Goal: Find specific page/section: Find specific page/section

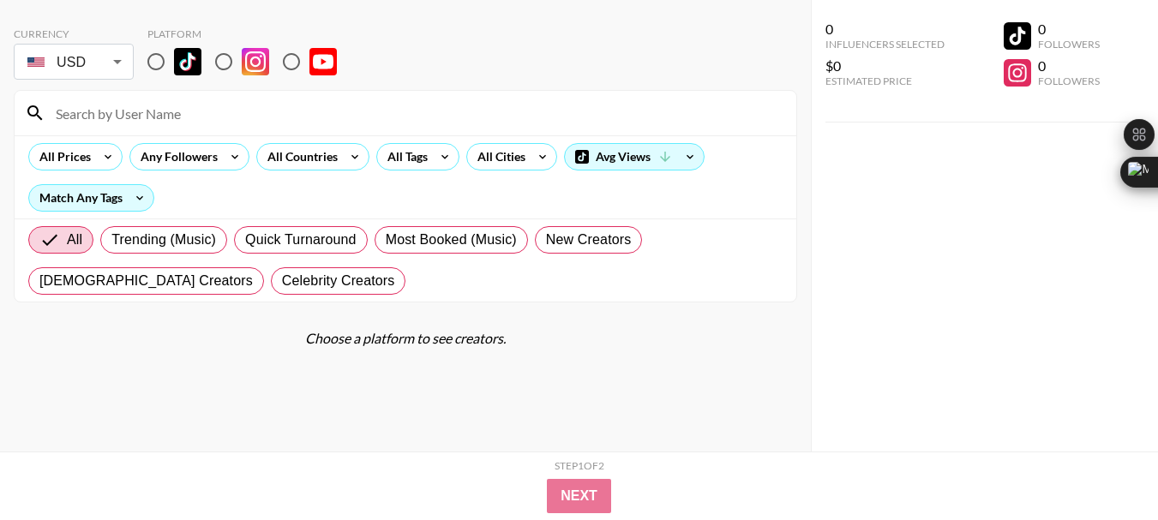
scroll to position [69, 0]
click at [290, 62] on input "radio" at bounding box center [291, 62] width 36 height 36
radio input "true"
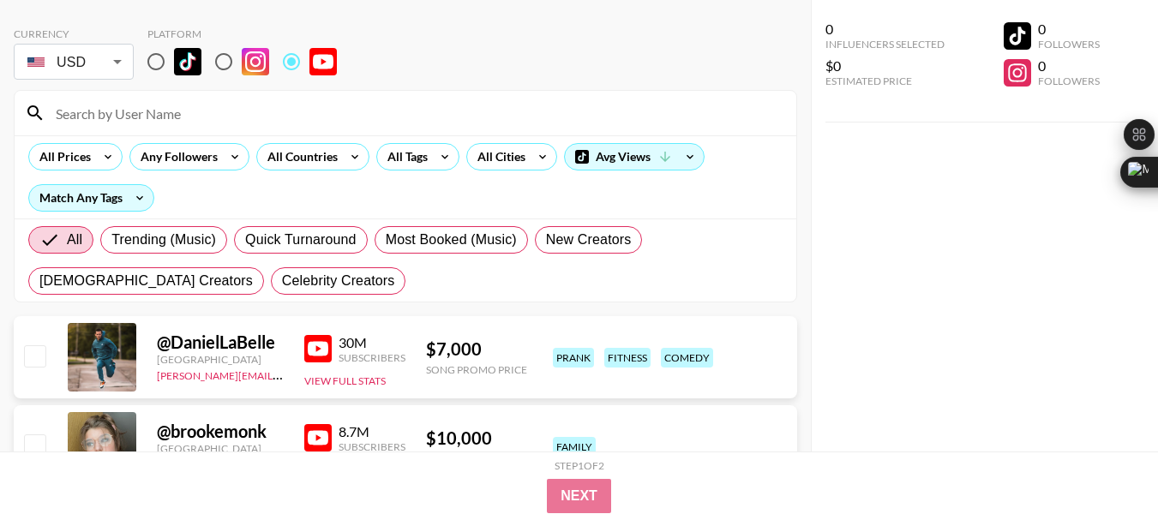
scroll to position [0, 0]
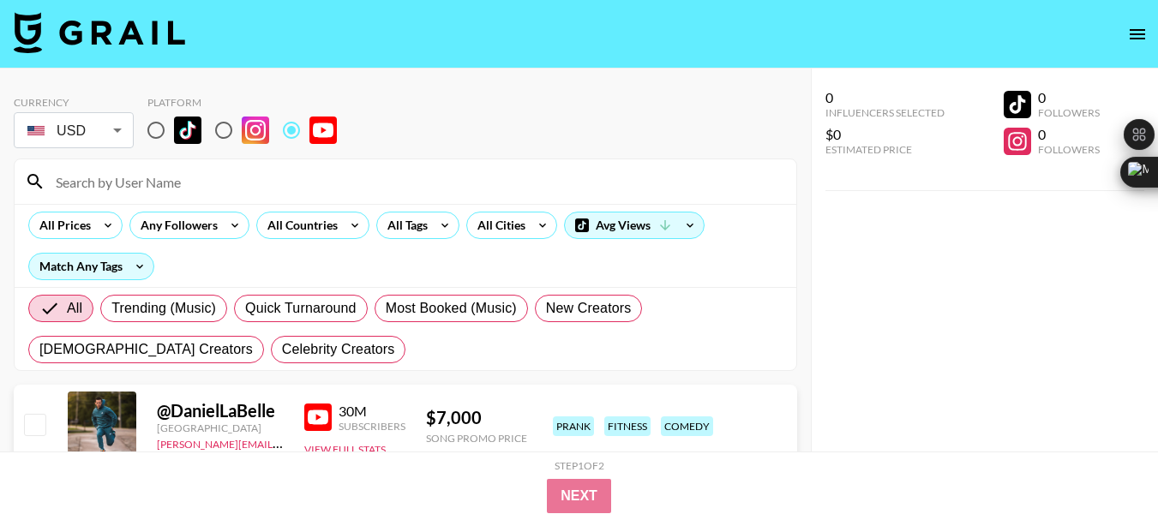
click at [135, 189] on input at bounding box center [415, 181] width 740 height 27
paste input "@Donsfamilyvacations"
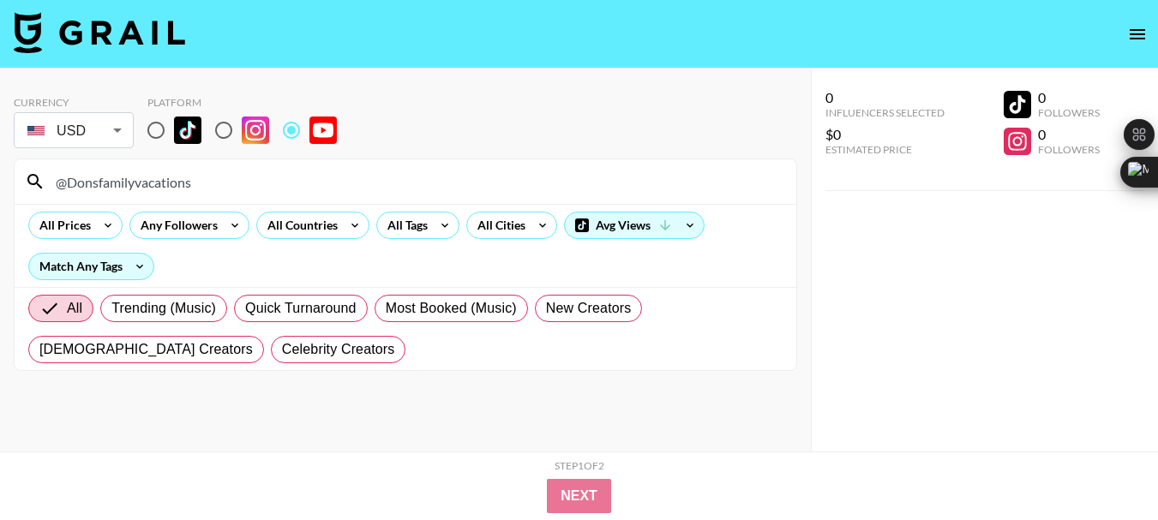
type input "@Donsfamilyvacations"
click at [130, 180] on input "@Donsfamilyvacations" at bounding box center [415, 181] width 740 height 27
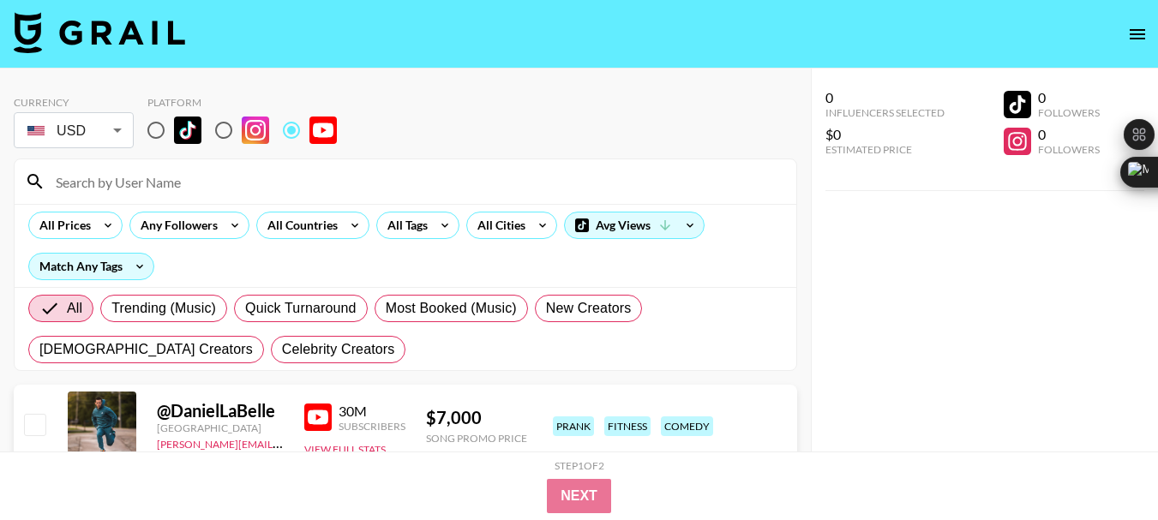
paste input "@TheTravelScouts"
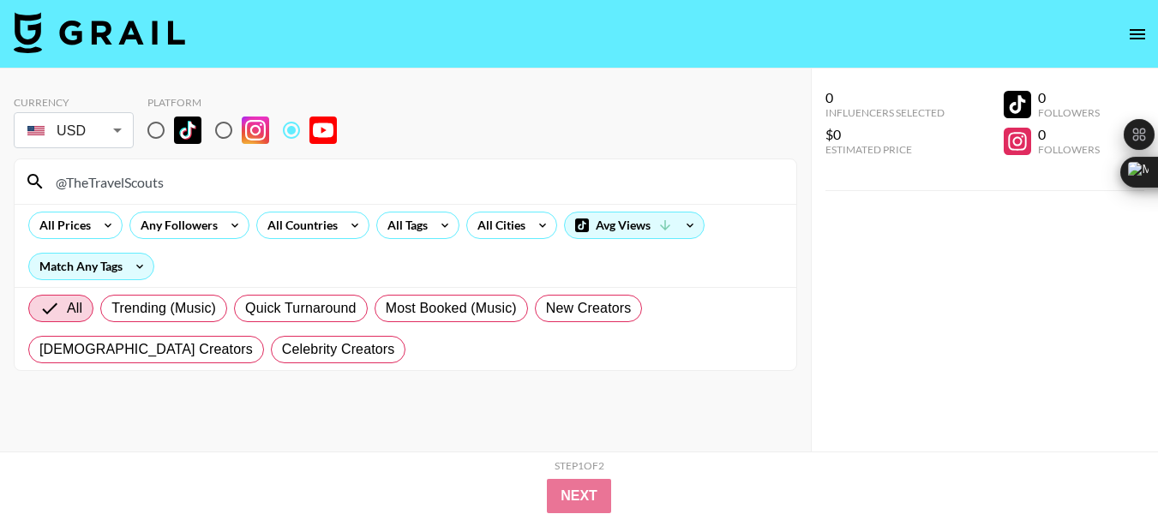
type input "@TheTravelScouts"
click at [105, 184] on input "@TheTravelScouts" at bounding box center [415, 181] width 740 height 27
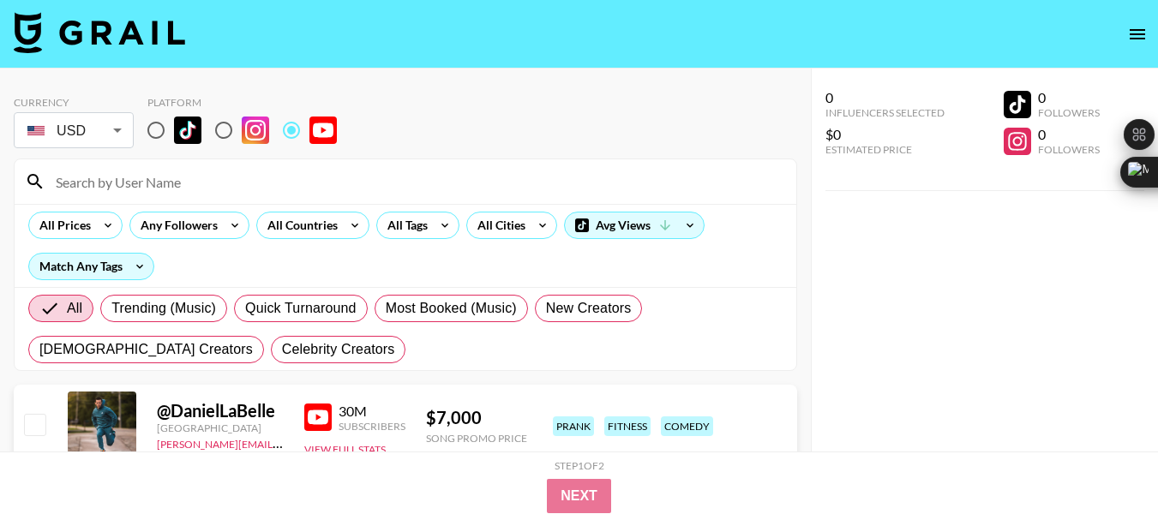
paste input "@CruiseRadio"
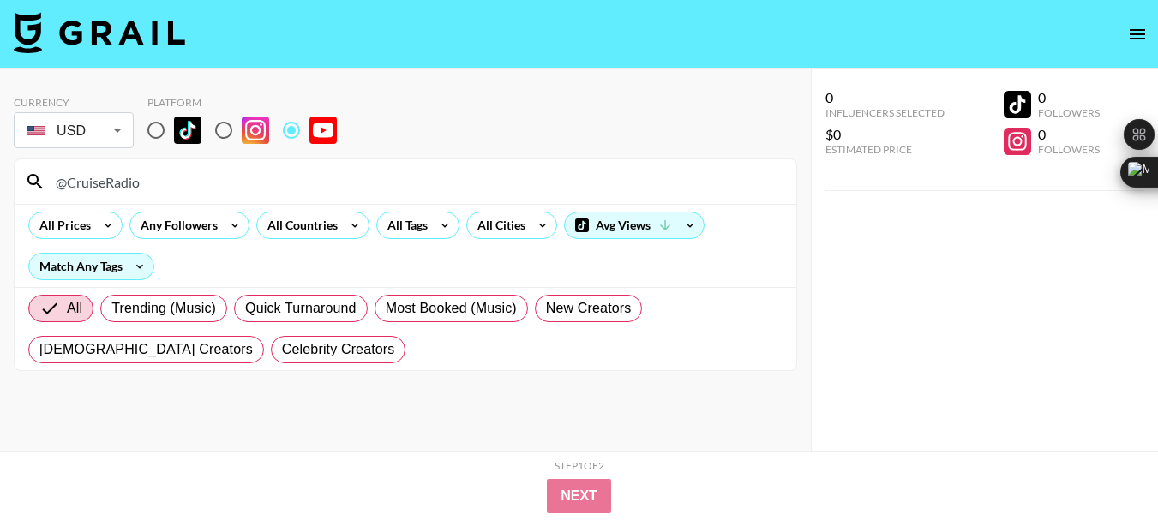
type input "@CruiseRadio"
click at [96, 181] on input "@CruiseRadio" at bounding box center [415, 181] width 740 height 27
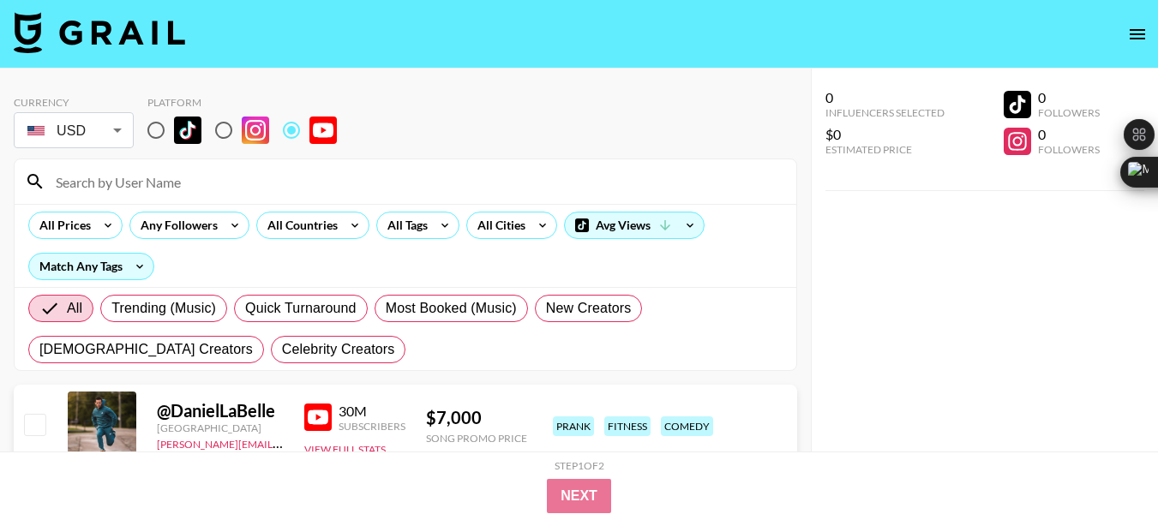
paste input "@LifeWellCruised"
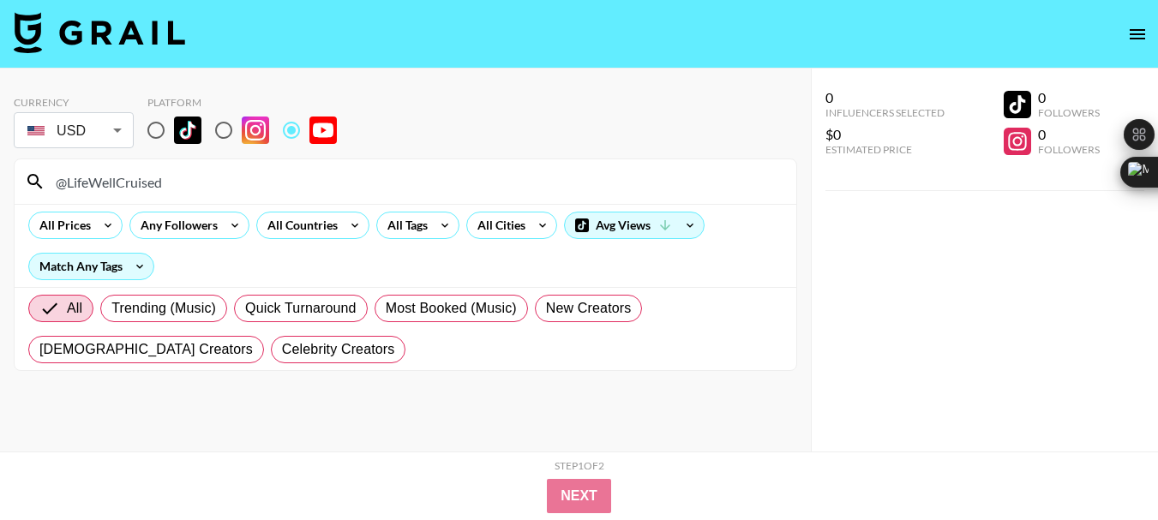
type input "@LifeWellCruised"
click at [104, 178] on input "@LifeWellCruised" at bounding box center [415, 181] width 740 height 27
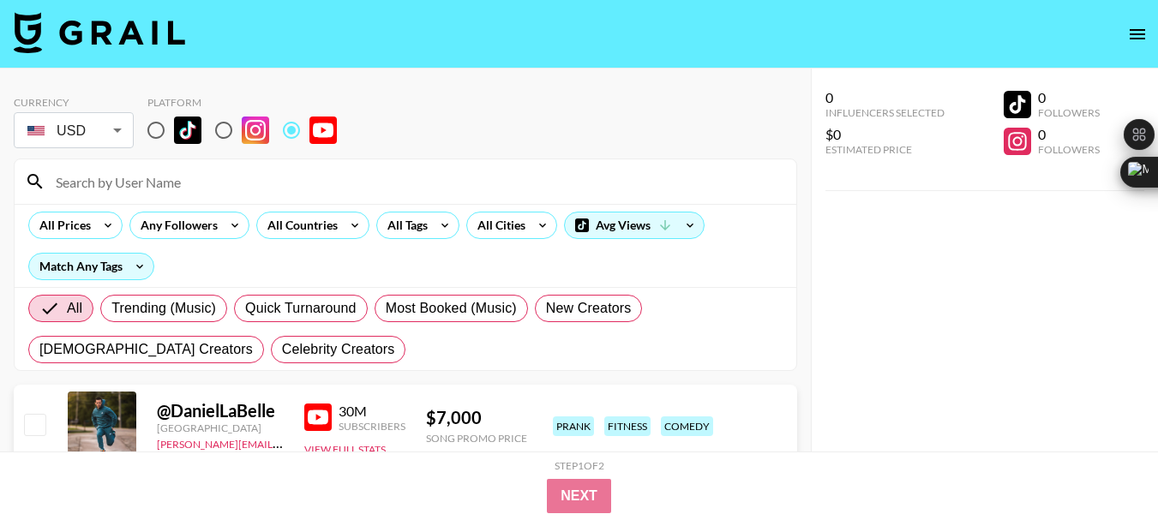
paste input "@Angenette5"
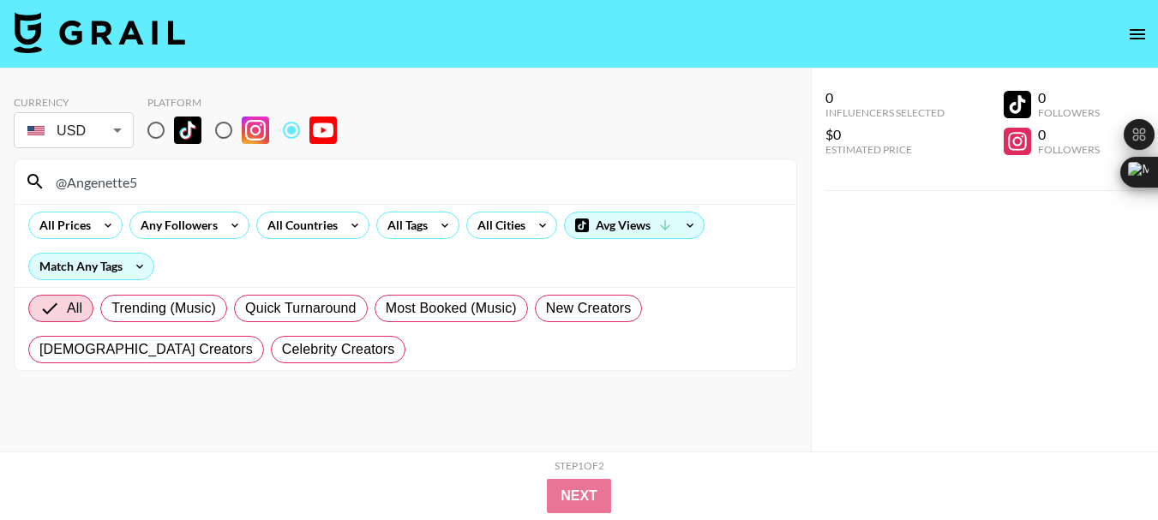
type input "@Angenette5"
click at [98, 170] on input "@Angenette5" at bounding box center [415, 181] width 740 height 27
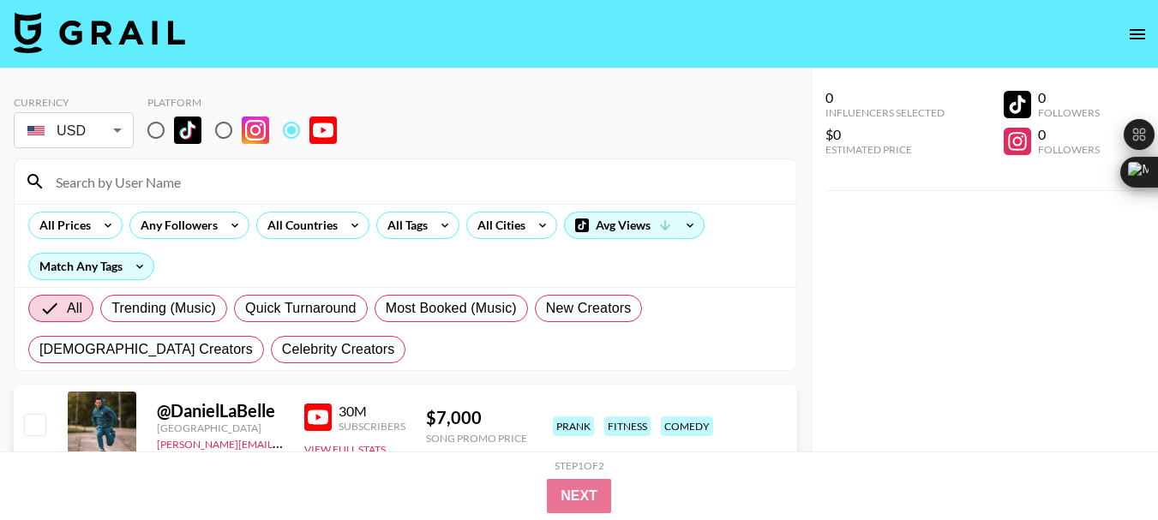
paste input "@vlogbrothers"
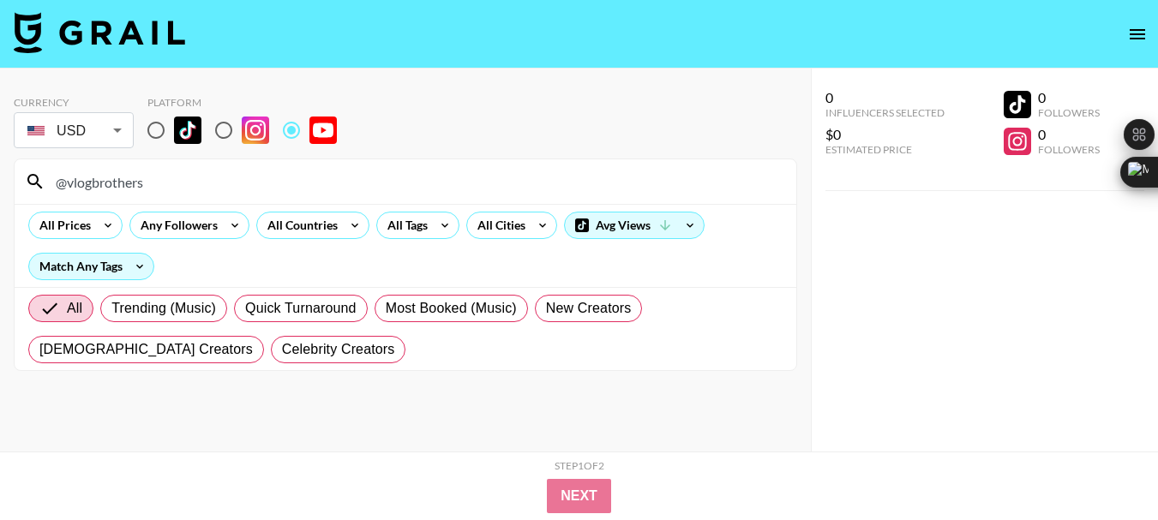
type input "@vlogbrothers"
click at [105, 184] on input "@vlogbrothers" at bounding box center [415, 181] width 740 height 27
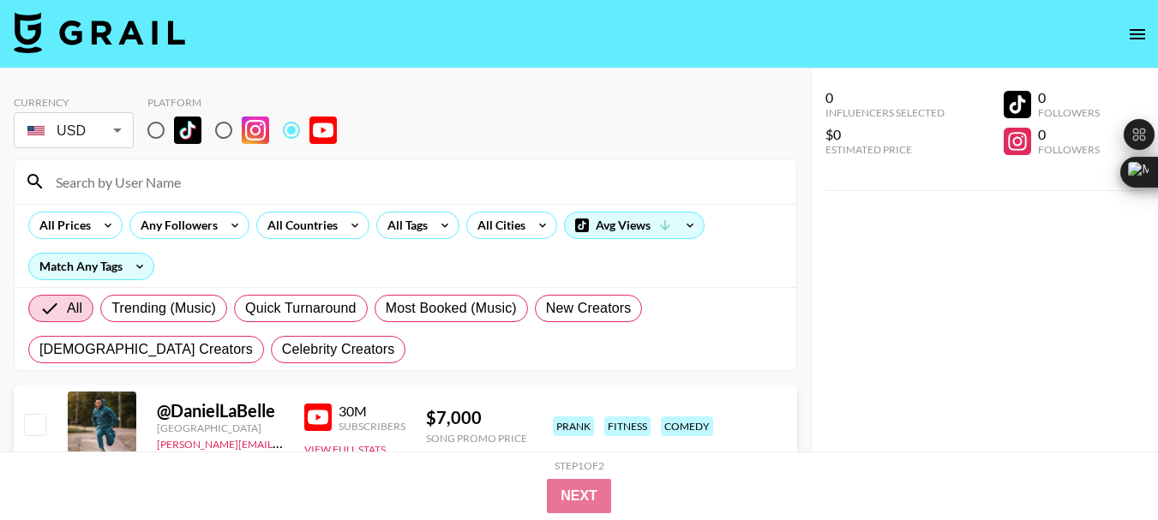
paste input "@CalebCity"
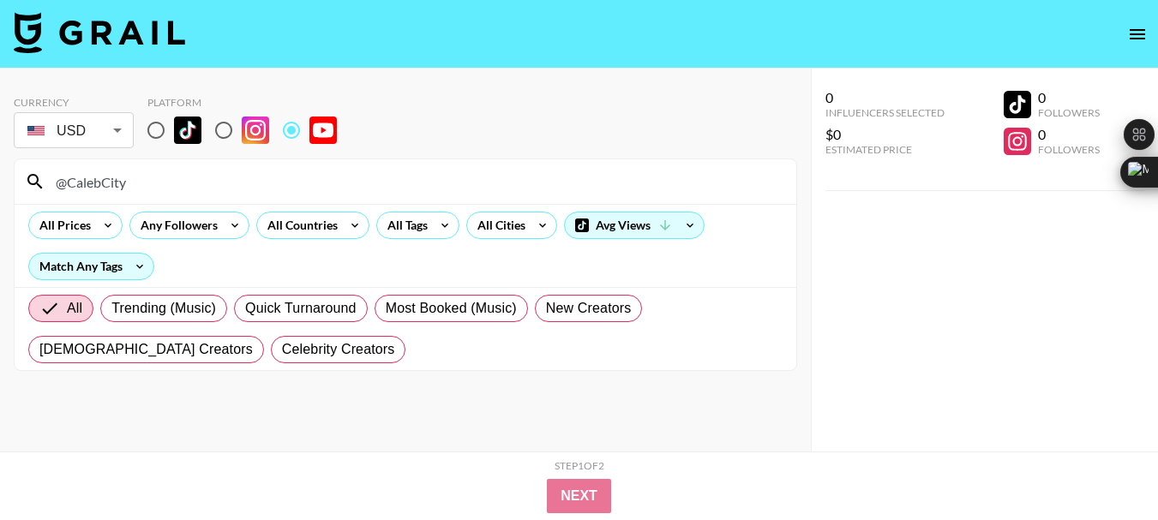
type input "@CalebCity"
click at [103, 177] on input "@CalebCity" at bounding box center [415, 181] width 740 height 27
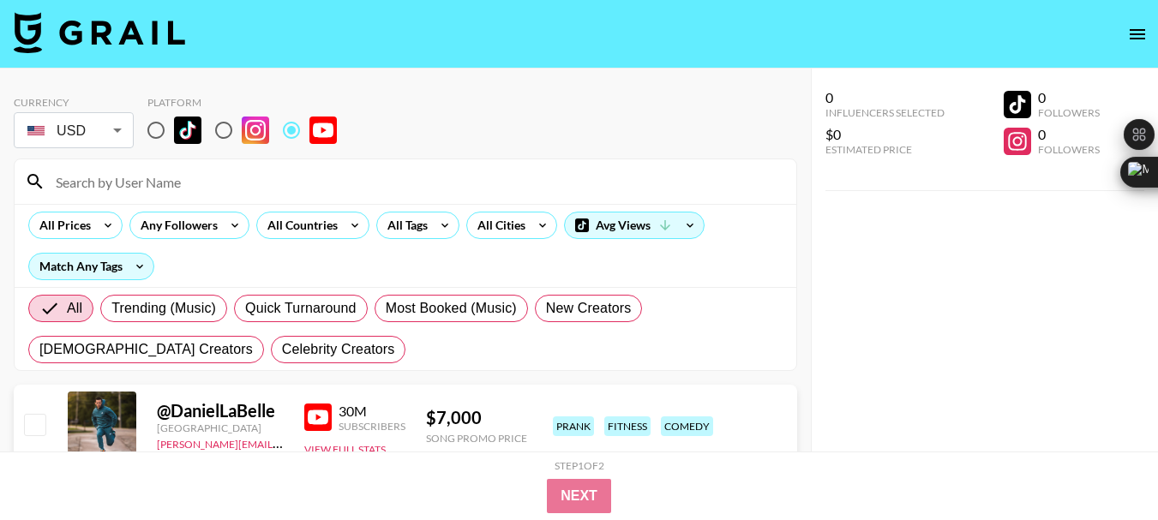
paste input "@malwrld"
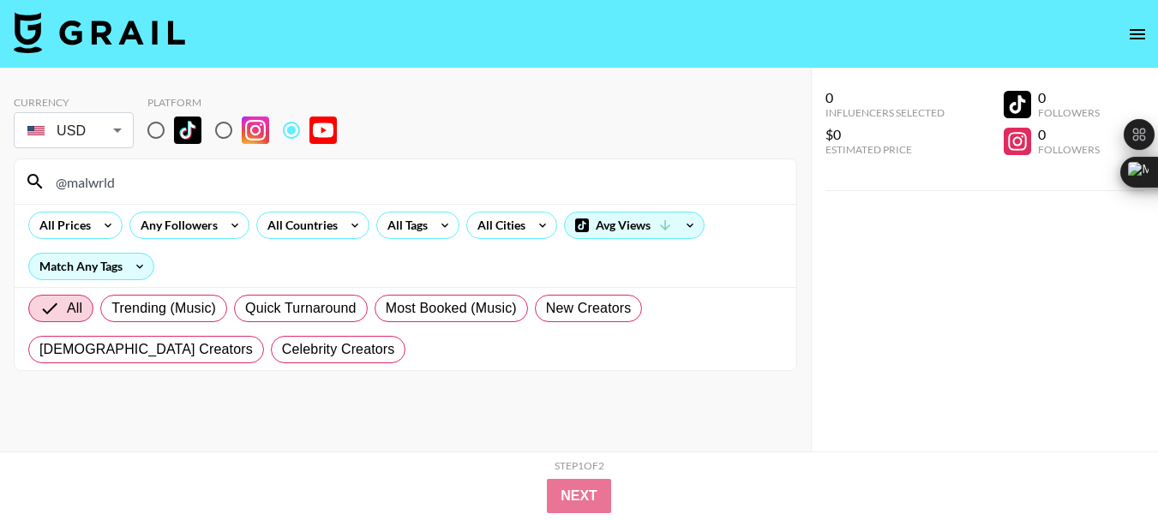
type input "@malwrld"
click at [93, 189] on input "@malwrld" at bounding box center [415, 181] width 740 height 27
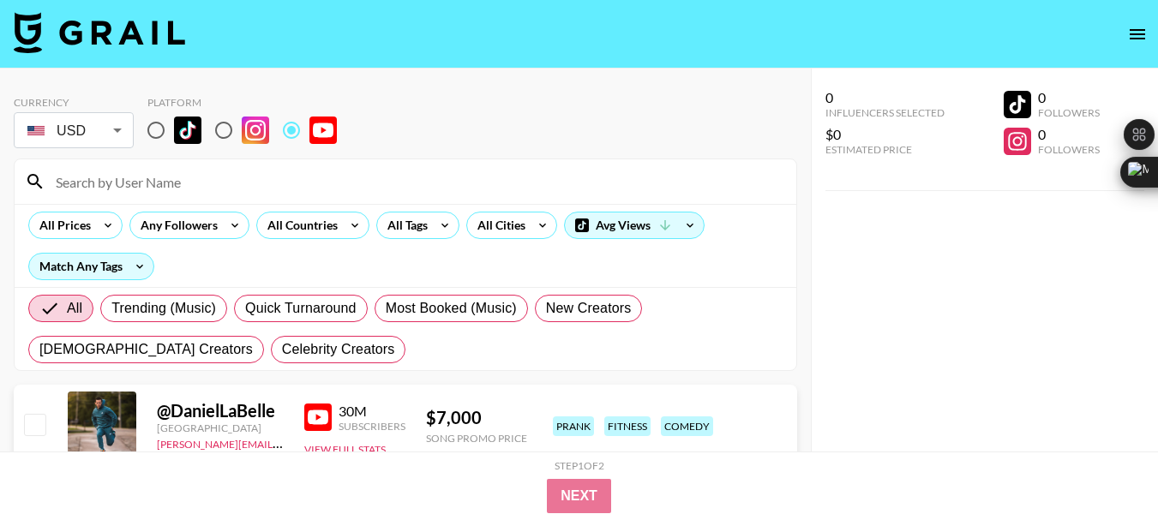
paste input "@Cilvanis"
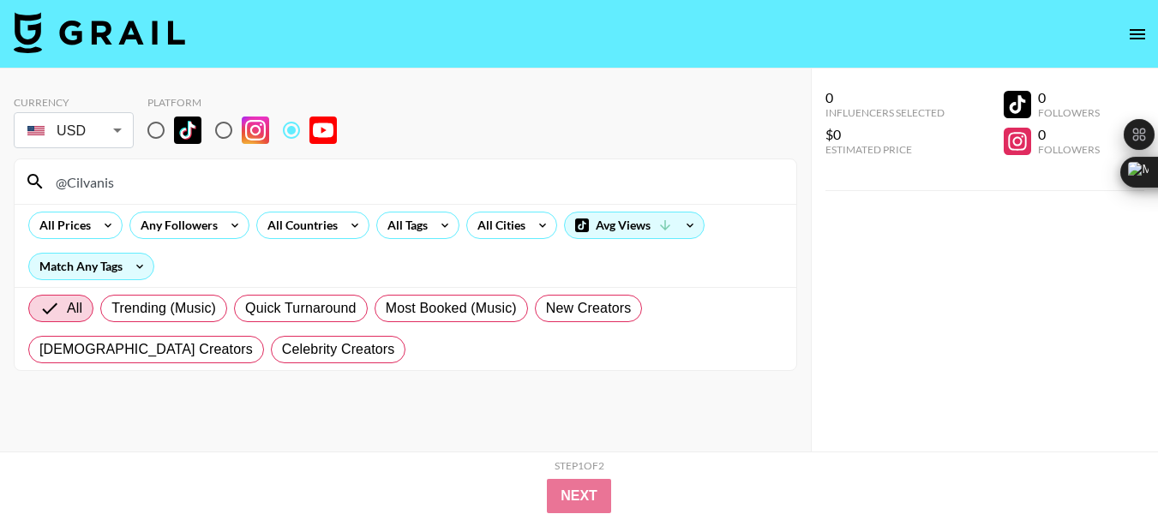
click at [94, 183] on input "@Cilvanis" at bounding box center [415, 181] width 740 height 27
click at [94, 178] on input "@Cilvanis" at bounding box center [415, 181] width 740 height 27
paste input "@LudwigReact"
type input "@Cilv@LudwigReactnis"
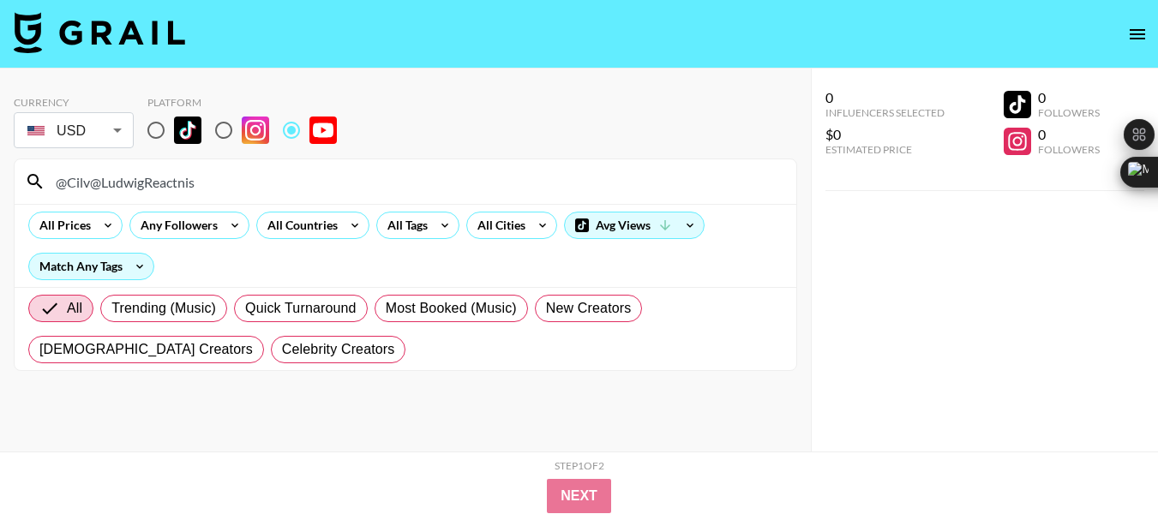
click at [100, 178] on input "@Cilv@LudwigReactnis" at bounding box center [415, 181] width 740 height 27
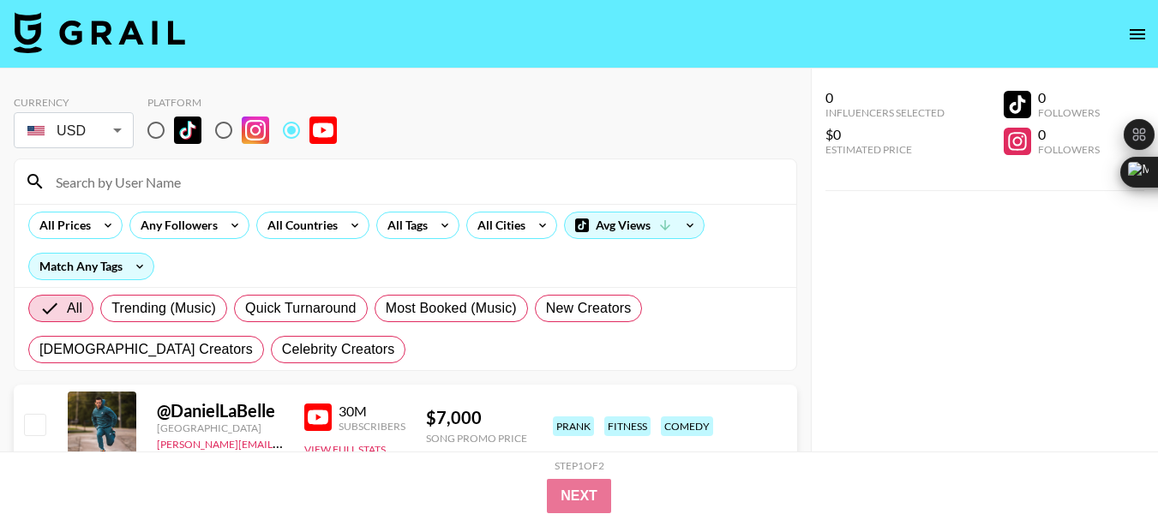
paste input "@LudwigReact"
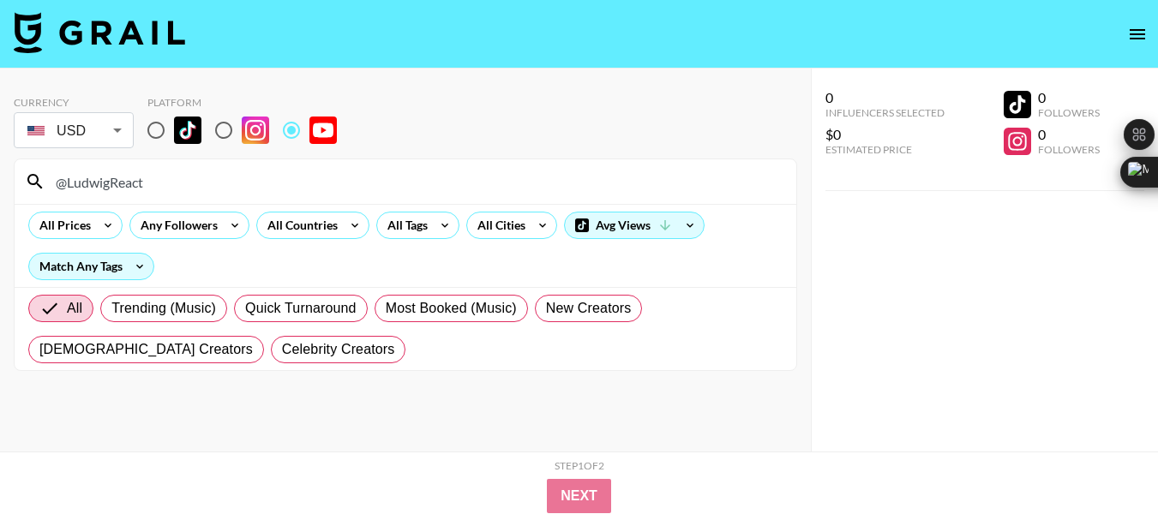
type input "@LudwigReact"
